Goal: Use online tool/utility: Utilize a website feature to perform a specific function

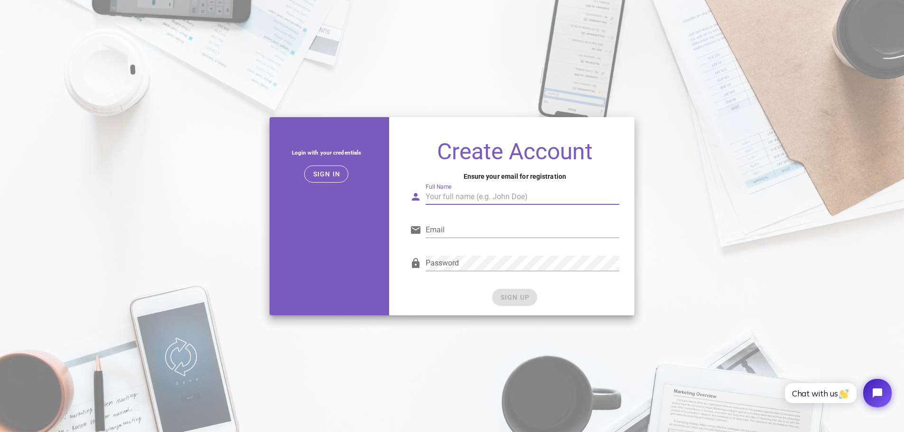
click at [443, 195] on div "Full Name" at bounding box center [523, 196] width 194 height 15
type input "Lex Reed"
click at [442, 230] on input "Email" at bounding box center [523, 230] width 194 height 15
type input "[EMAIL_ADDRESS][DOMAIN_NAME]"
click at [550, 293] on div "SIGN UP" at bounding box center [514, 297] width 209 height 17
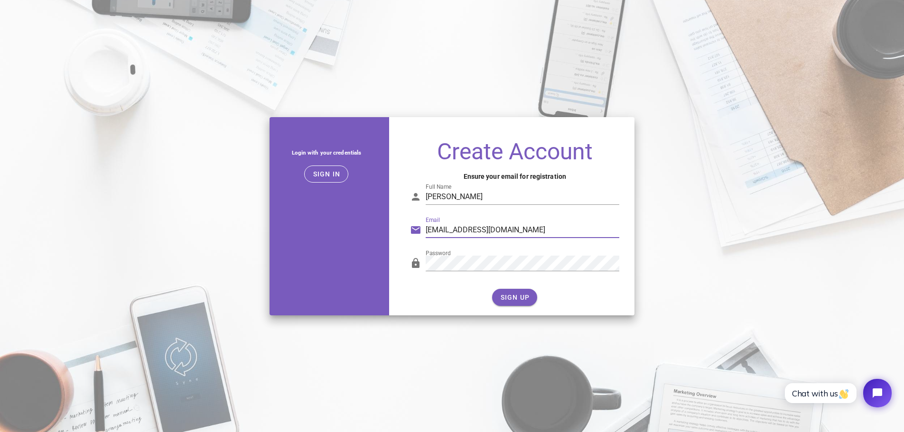
click at [543, 233] on input "beautywithmegz96@gmail.com" at bounding box center [523, 230] width 194 height 15
click at [618, 281] on div at bounding box center [523, 278] width 194 height 7
click at [528, 296] on span "SIGN UP" at bounding box center [515, 298] width 30 height 8
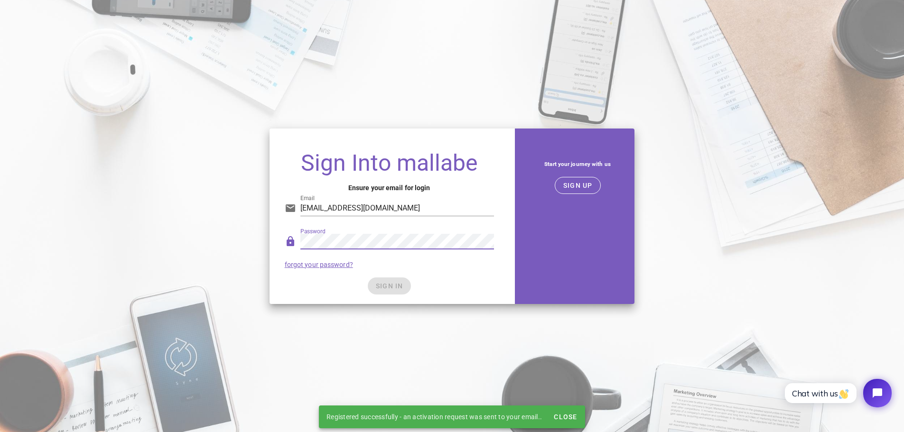
click at [431, 264] on div "Password forgot your password?" at bounding box center [389, 250] width 221 height 49
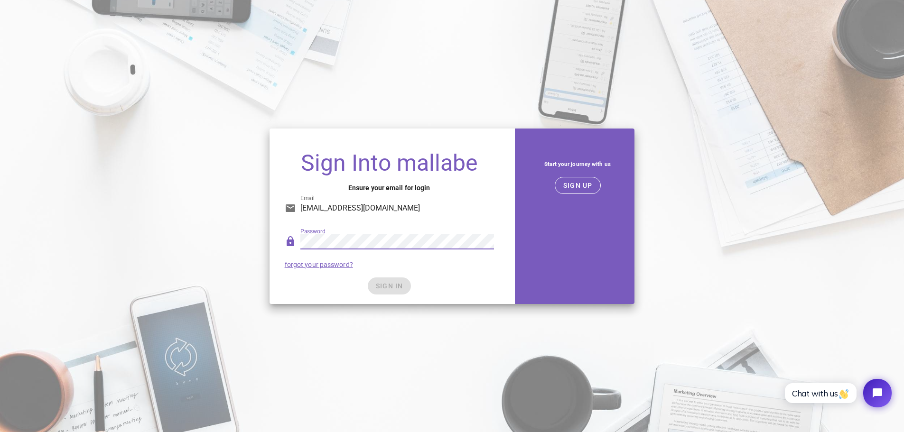
click at [406, 282] on div "SIGN IN" at bounding box center [389, 286] width 209 height 17
click at [418, 210] on input "beautywithmegz96@gmail.com" at bounding box center [398, 208] width 194 height 15
type input "beautywithmegz96@gmail.com"
click at [463, 284] on div "SIGN IN" at bounding box center [389, 286] width 209 height 17
click at [395, 284] on span "SIGN IN" at bounding box center [390, 286] width 28 height 8
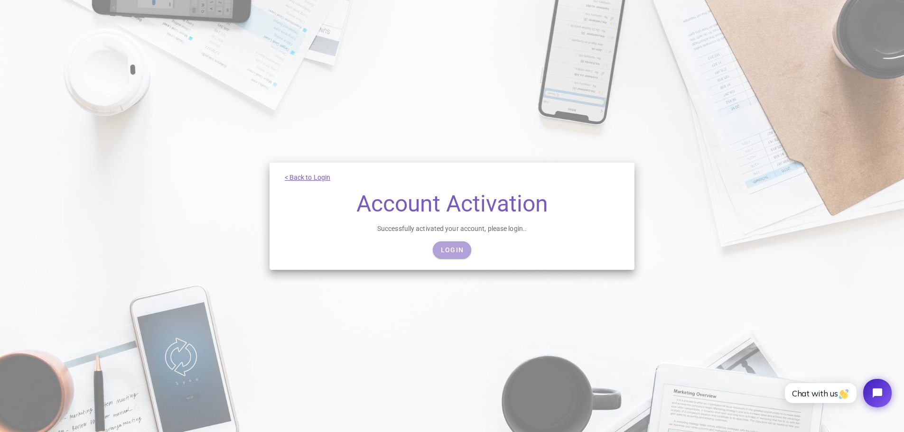
click at [464, 254] on link "Login" at bounding box center [452, 250] width 38 height 17
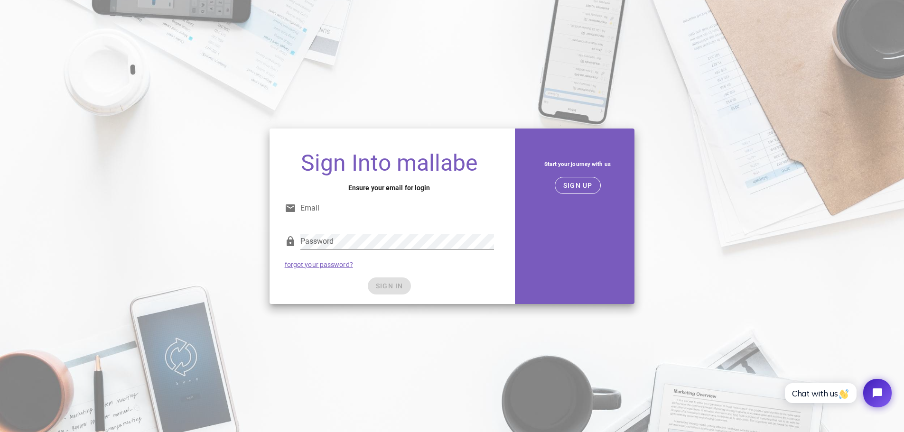
type input "[EMAIL_ADDRESS][DOMAIN_NAME]"
click at [437, 254] on div at bounding box center [398, 256] width 194 height 7
drag, startPoint x: 495, startPoint y: 266, endPoint x: 489, endPoint y: 268, distance: 6.5
click at [495, 267] on div "Password forgot your password?" at bounding box center [389, 250] width 221 height 49
click at [391, 284] on span "SIGN IN" at bounding box center [390, 286] width 28 height 8
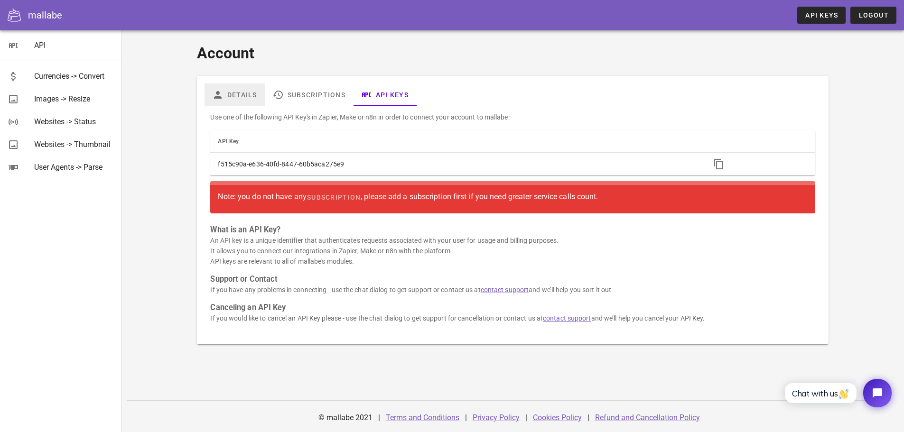
click at [242, 97] on link "Details" at bounding box center [235, 95] width 60 height 23
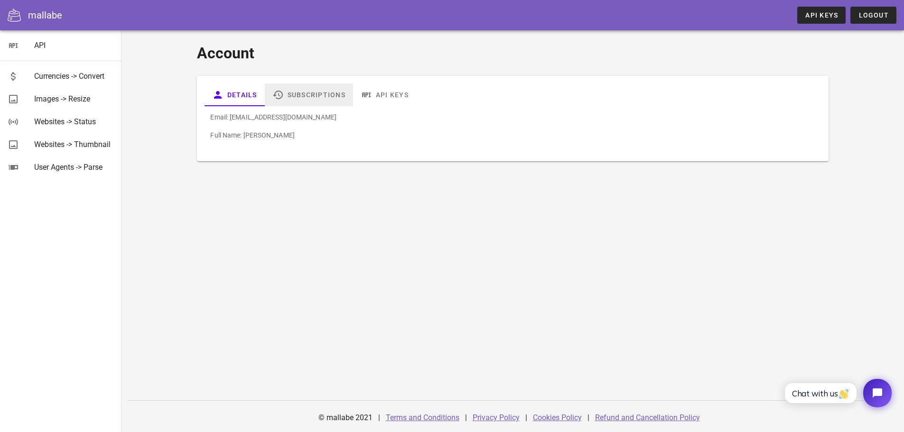
click at [320, 96] on link "Subscriptions" at bounding box center [309, 95] width 88 height 23
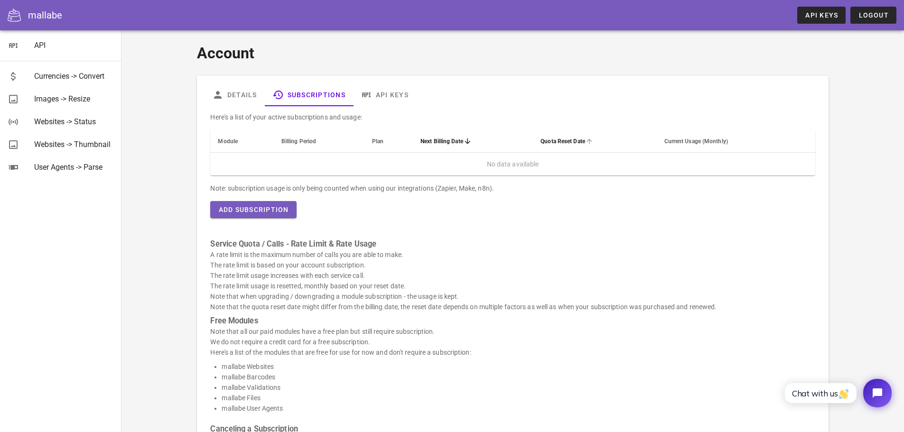
click at [533, 141] on th "Quota Reset Date" at bounding box center [594, 141] width 123 height 23
click at [229, 144] on span "Module" at bounding box center [228, 141] width 20 height 7
click at [75, 97] on div "Images -> Resize" at bounding box center [74, 98] width 80 height 9
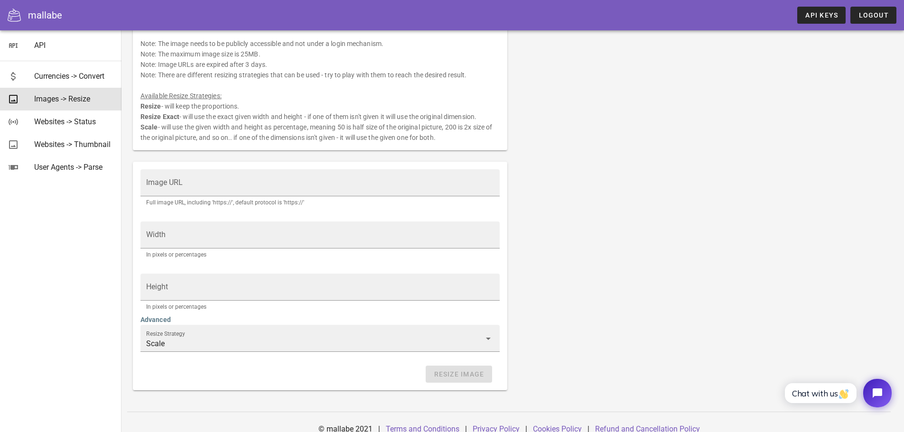
scroll to position [66, 0]
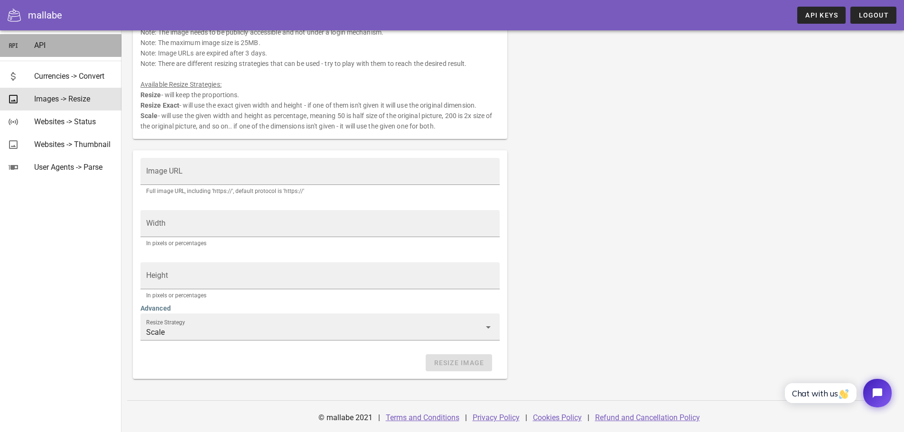
click at [41, 42] on div "API" at bounding box center [74, 45] width 80 height 9
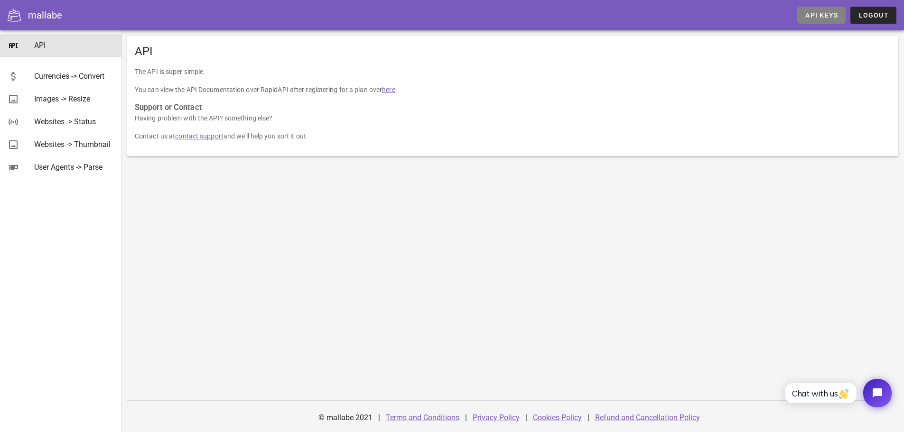
click at [829, 19] on span "API Keys" at bounding box center [821, 15] width 33 height 8
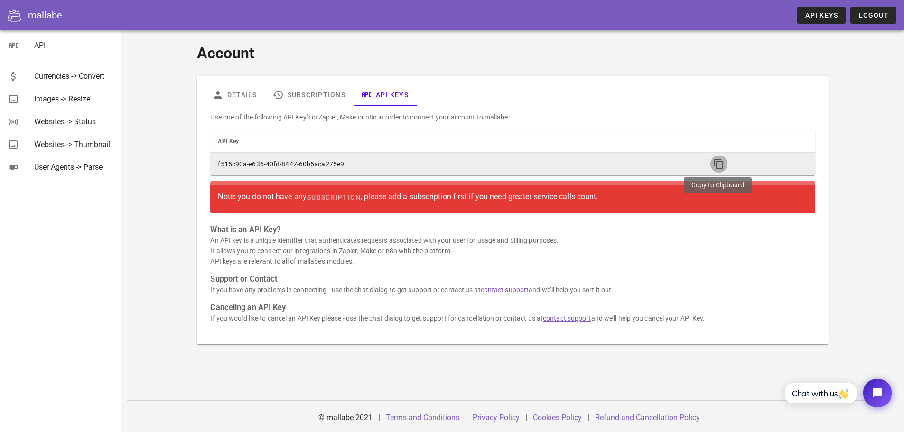
click at [716, 164] on icon "button" at bounding box center [719, 164] width 11 height 11
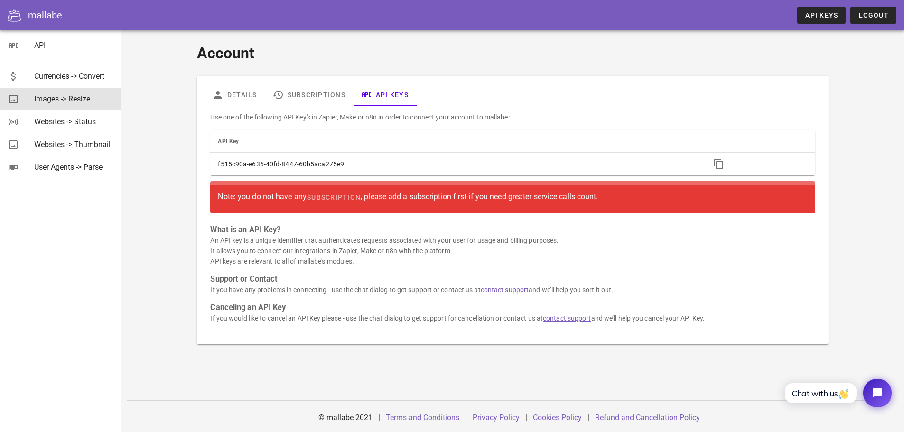
click at [91, 100] on div "Images -> Resize" at bounding box center [74, 98] width 80 height 9
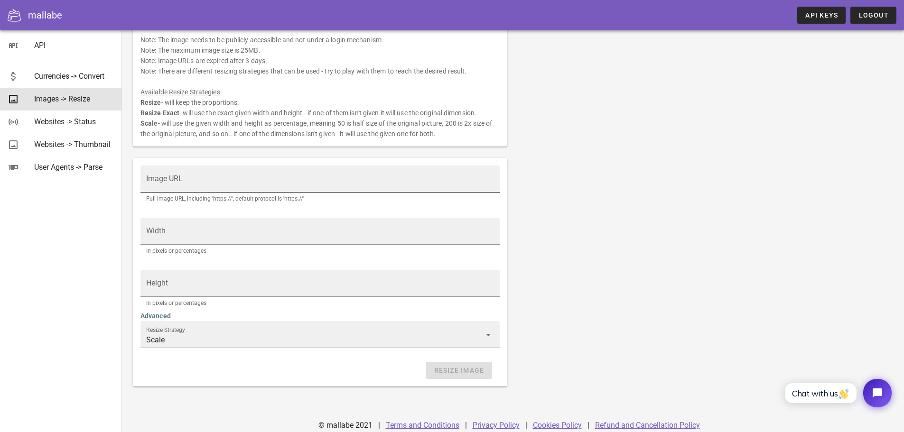
scroll to position [66, 0]
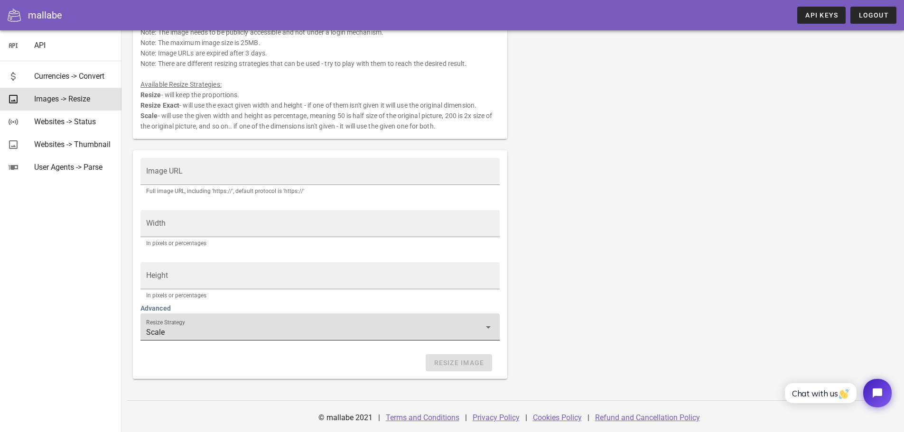
click at [380, 327] on input "Scale" at bounding box center [313, 332] width 335 height 15
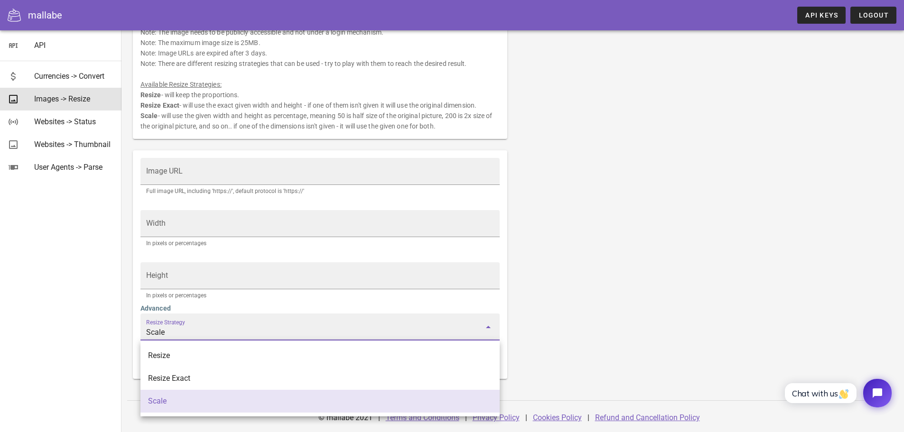
drag, startPoint x: 381, startPoint y: 327, endPoint x: 378, endPoint y: 318, distance: 8.9
click at [381, 327] on input "Scale" at bounding box center [313, 332] width 335 height 15
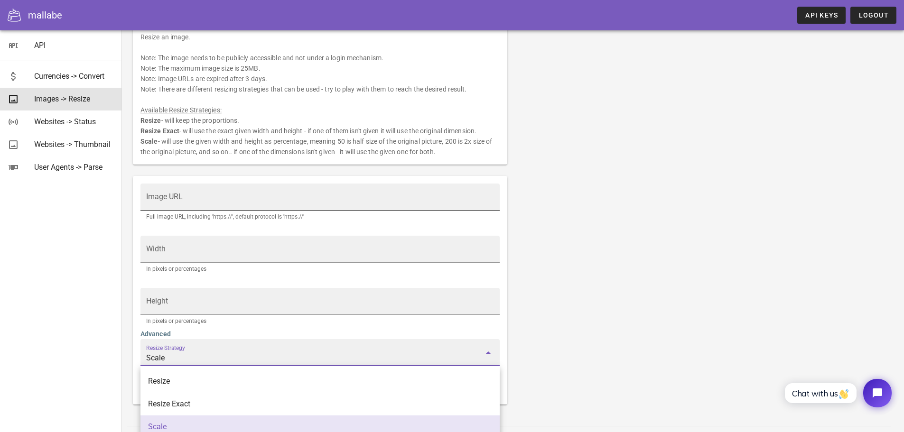
scroll to position [0, 0]
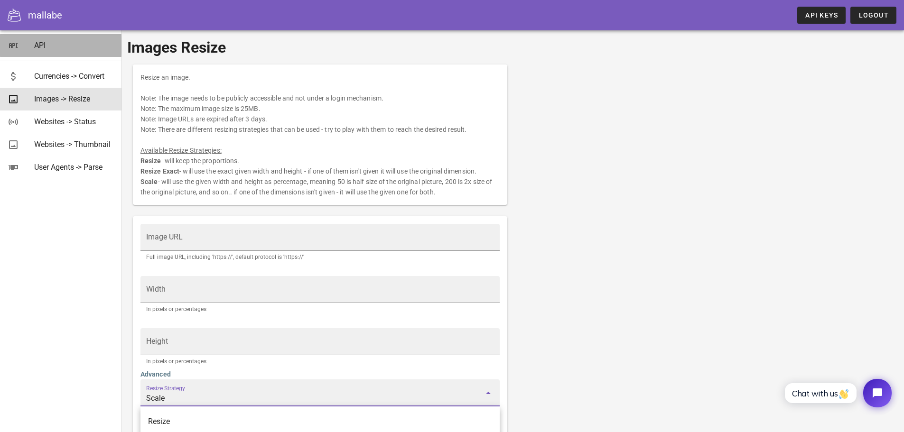
click at [47, 48] on div "API" at bounding box center [74, 45] width 80 height 9
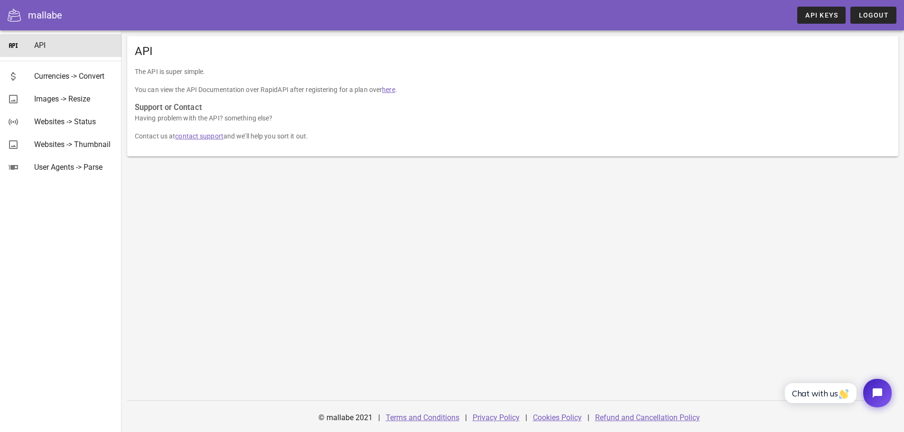
click at [394, 91] on link "here" at bounding box center [388, 90] width 13 height 8
click at [816, 18] on span "API Keys" at bounding box center [821, 15] width 33 height 8
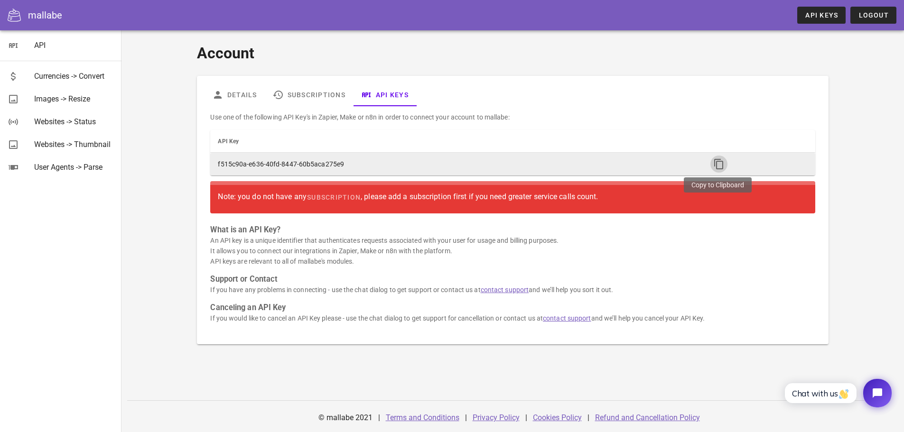
click at [719, 163] on icon "button" at bounding box center [719, 164] width 11 height 11
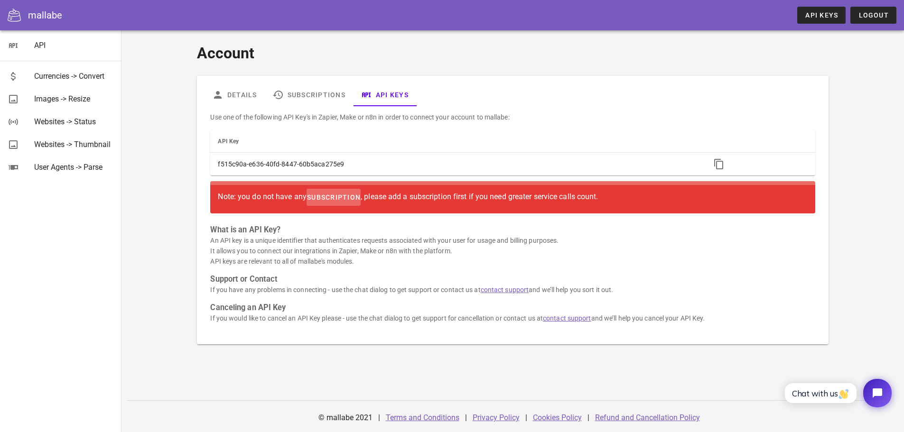
click at [320, 197] on span "subscription" at bounding box center [334, 198] width 54 height 8
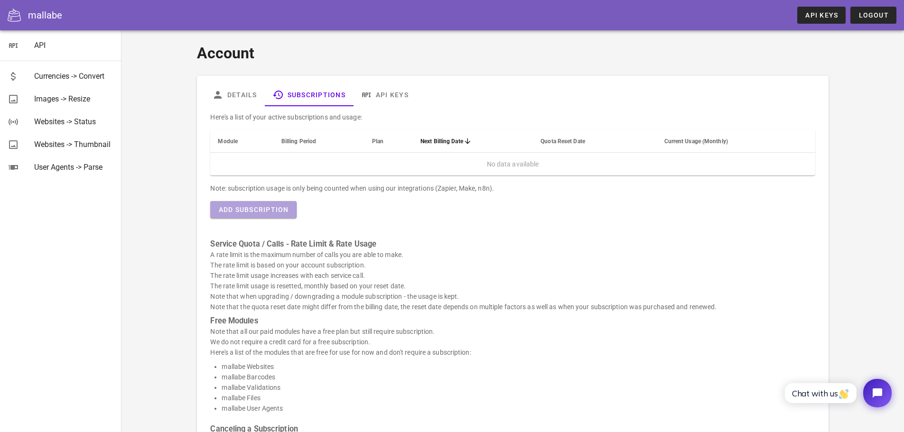
click at [274, 209] on span "Add Subscription" at bounding box center [253, 210] width 71 height 8
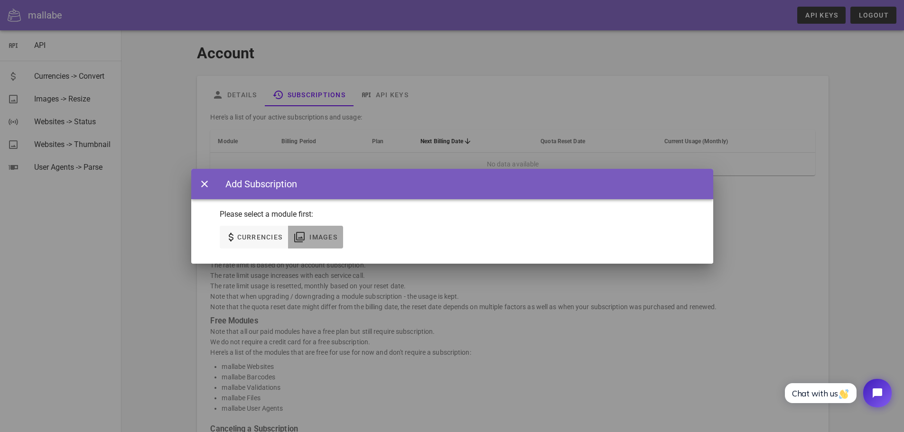
click at [310, 240] on span "Images" at bounding box center [323, 238] width 28 height 8
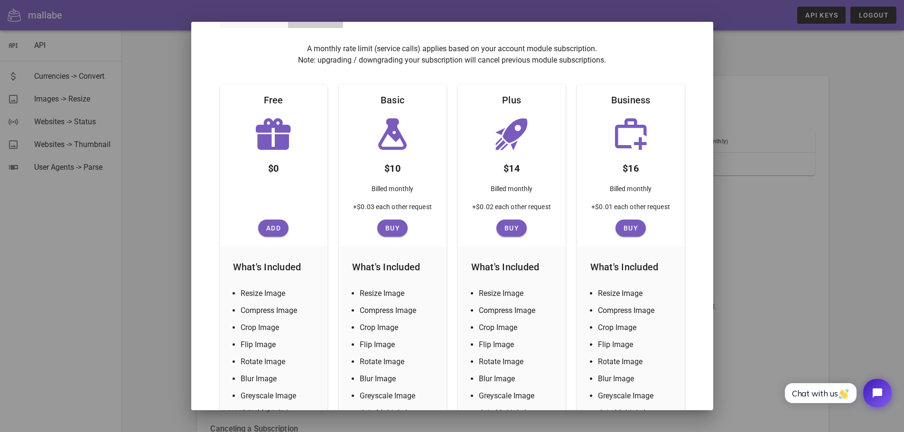
scroll to position [56, 0]
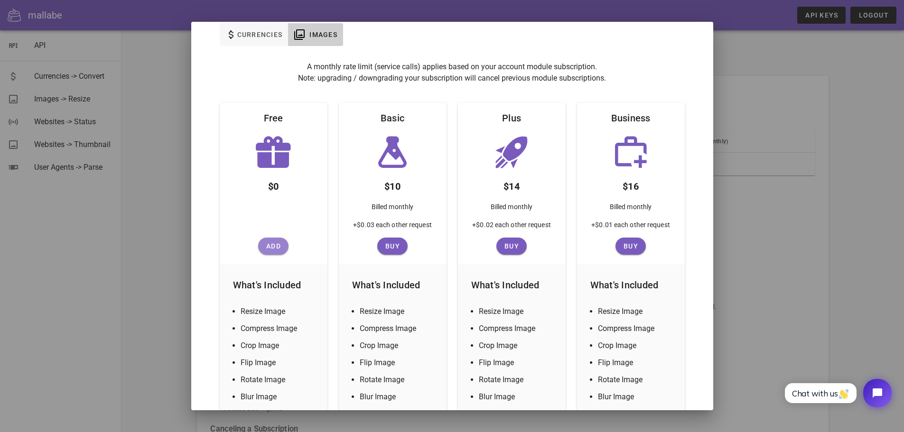
click at [277, 248] on span "Add" at bounding box center [273, 247] width 23 height 8
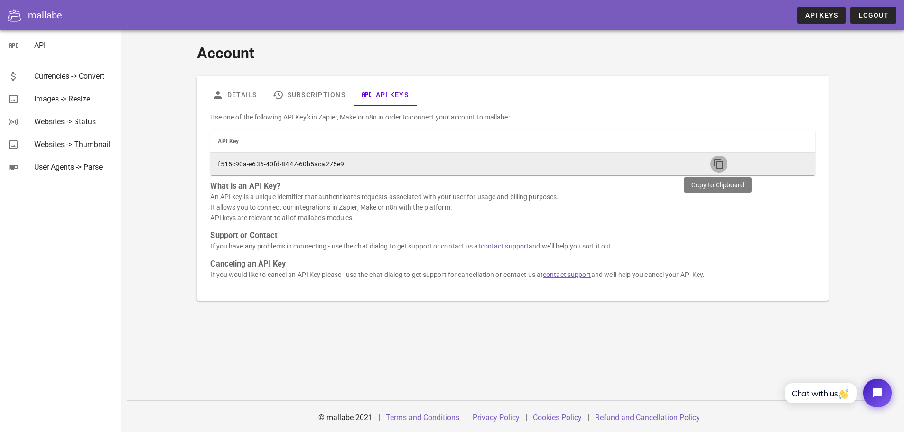
click at [714, 169] on icon "button" at bounding box center [719, 164] width 11 height 11
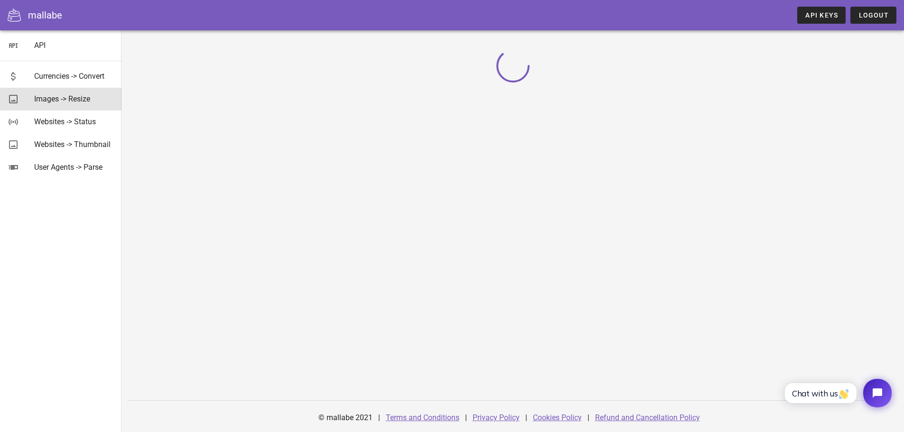
click at [69, 93] on div "Images -> Resize" at bounding box center [74, 99] width 80 height 20
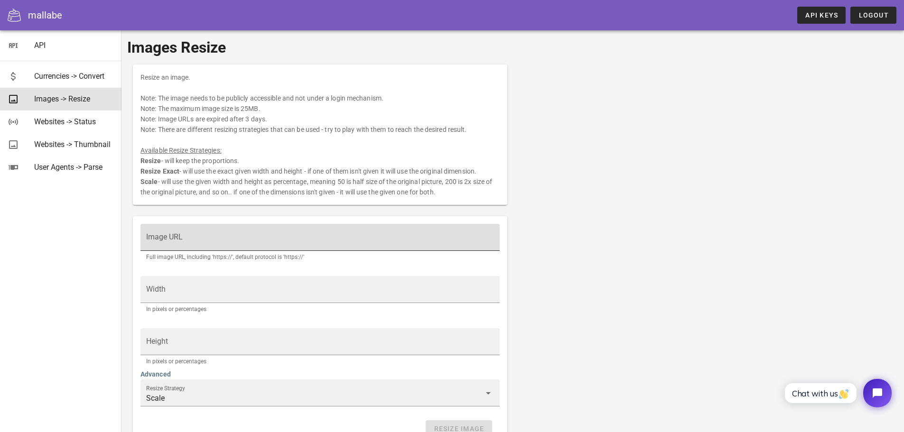
click at [213, 244] on input "Image URL" at bounding box center [320, 242] width 348 height 15
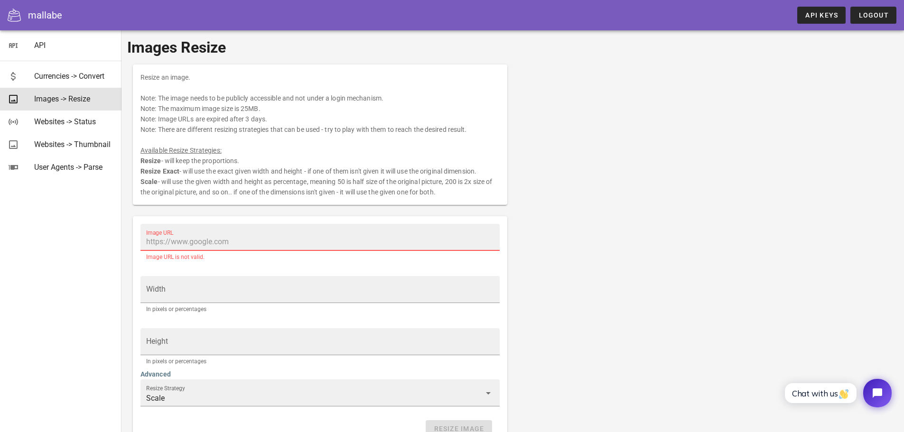
paste input "[URL][DOMAIN_NAME]"
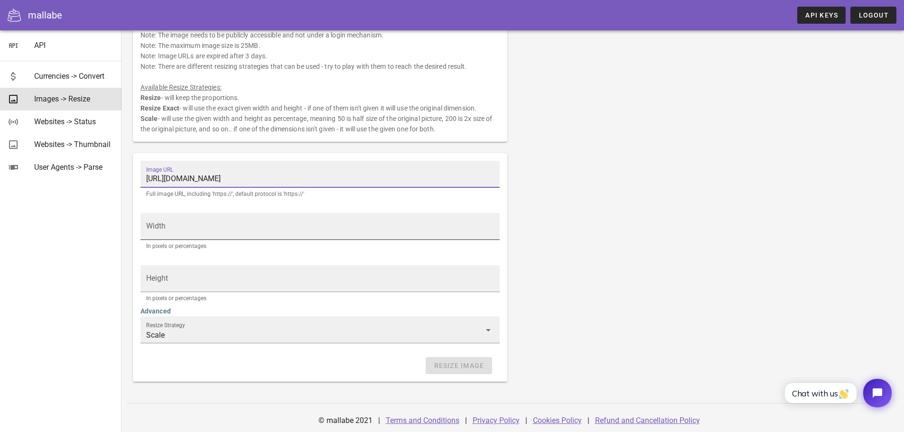
scroll to position [66, 0]
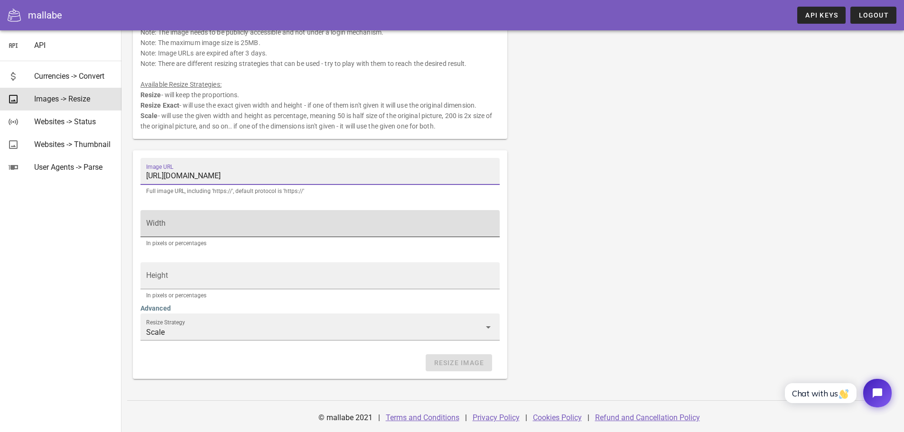
type input "[URL][DOMAIN_NAME]"
click at [280, 220] on div "Width" at bounding box center [320, 223] width 348 height 27
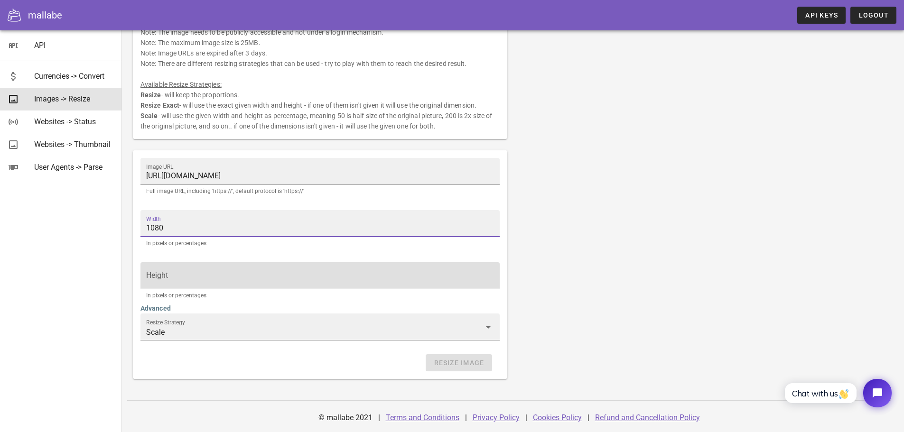
type input "1080"
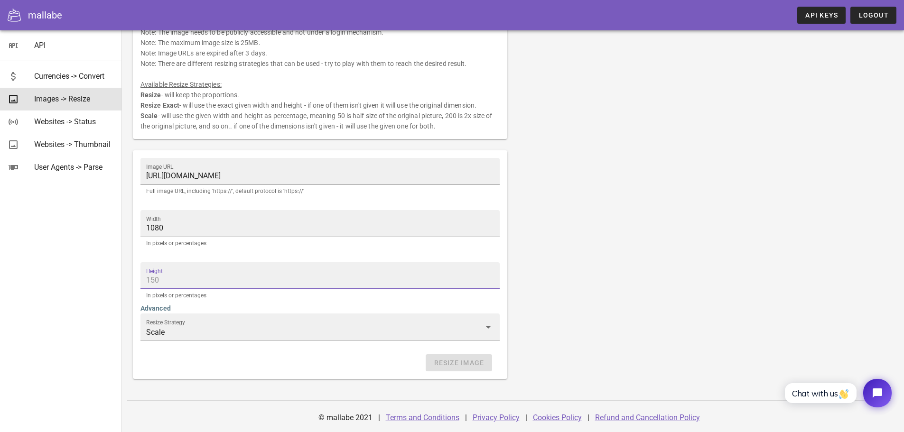
click at [307, 280] on input "Height" at bounding box center [320, 280] width 348 height 15
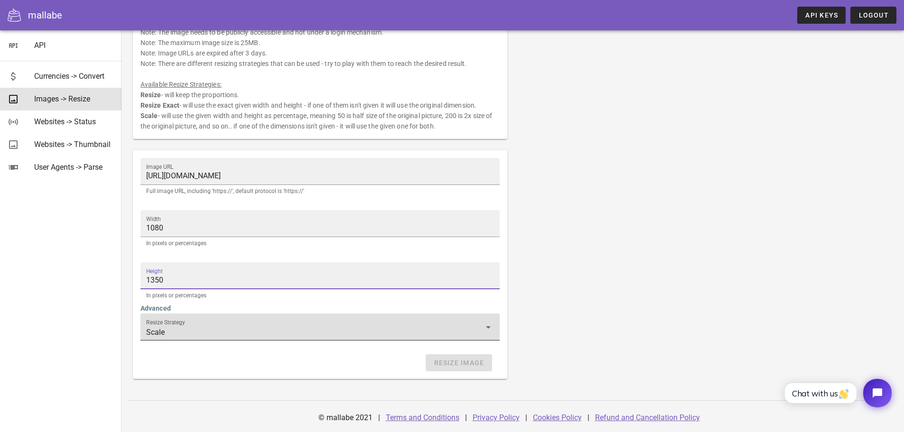
type input "1350"
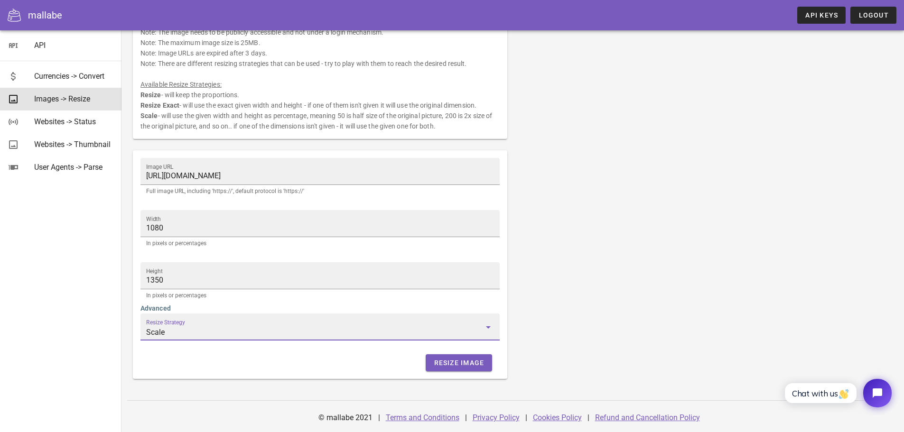
click at [249, 329] on input "Scale" at bounding box center [313, 332] width 335 height 15
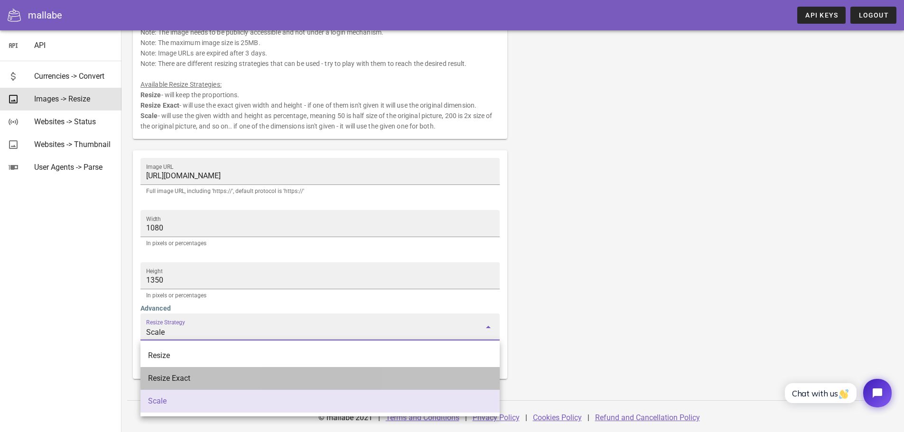
click at [216, 370] on div "Resize Exact" at bounding box center [320, 378] width 344 height 20
type input "Resize Exact"
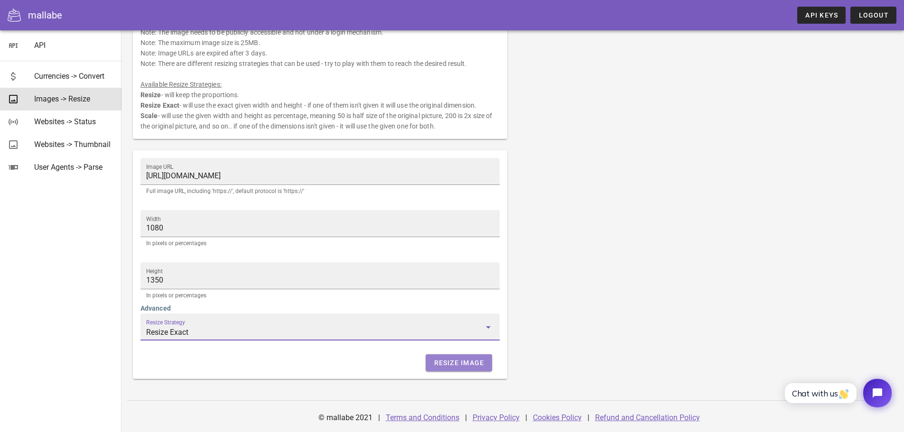
click at [467, 359] on span "Resize Image" at bounding box center [458, 363] width 51 height 8
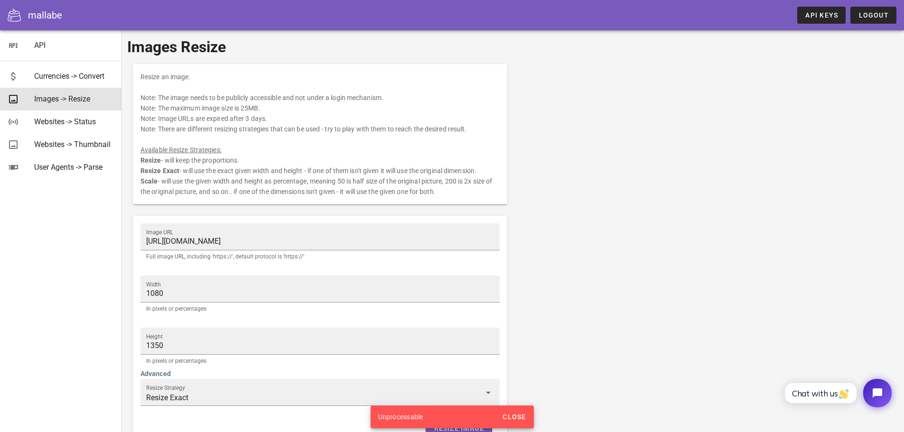
scroll to position [0, 0]
click at [449, 415] on div "Unprocessable" at bounding box center [435, 417] width 128 height 23
click at [508, 417] on span "Close" at bounding box center [514, 417] width 24 height 8
